Goal: Information Seeking & Learning: Learn about a topic

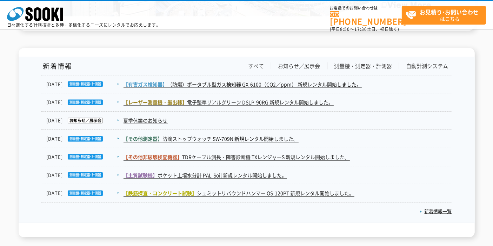
scroll to position [1105, 0]
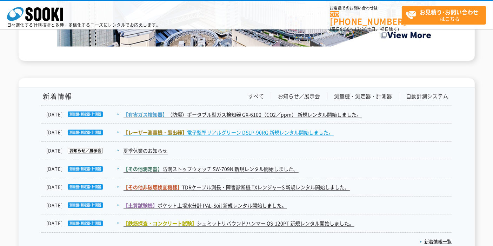
click at [191, 133] on link "【レーザー測量機・墨出器】 電子整準リアルグリーン DSLP-90RG 新規レンタル開始しました。" at bounding box center [229, 132] width 210 height 7
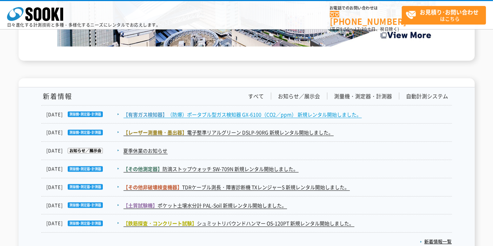
click at [205, 113] on link "【有害ガス検知器】 （防爆）ポータブル型ガス検知器 GX-6100（CO2／ppm） 新規レンタル開始しました。" at bounding box center [243, 114] width 238 height 7
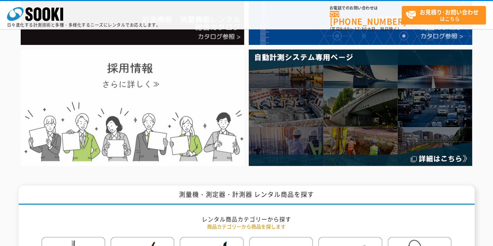
scroll to position [0, 0]
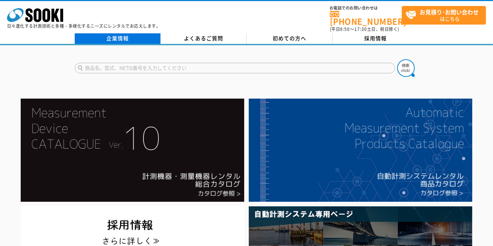
click at [112, 33] on link "企業情報" at bounding box center [118, 38] width 86 height 11
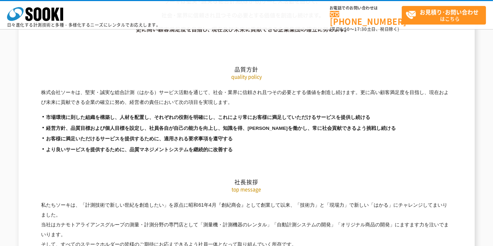
scroll to position [1039, 0]
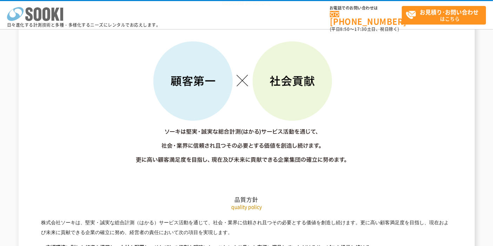
click at [42, 14] on icon "株式会社 ソーキ" at bounding box center [35, 14] width 56 height 14
